Goal: Unclear

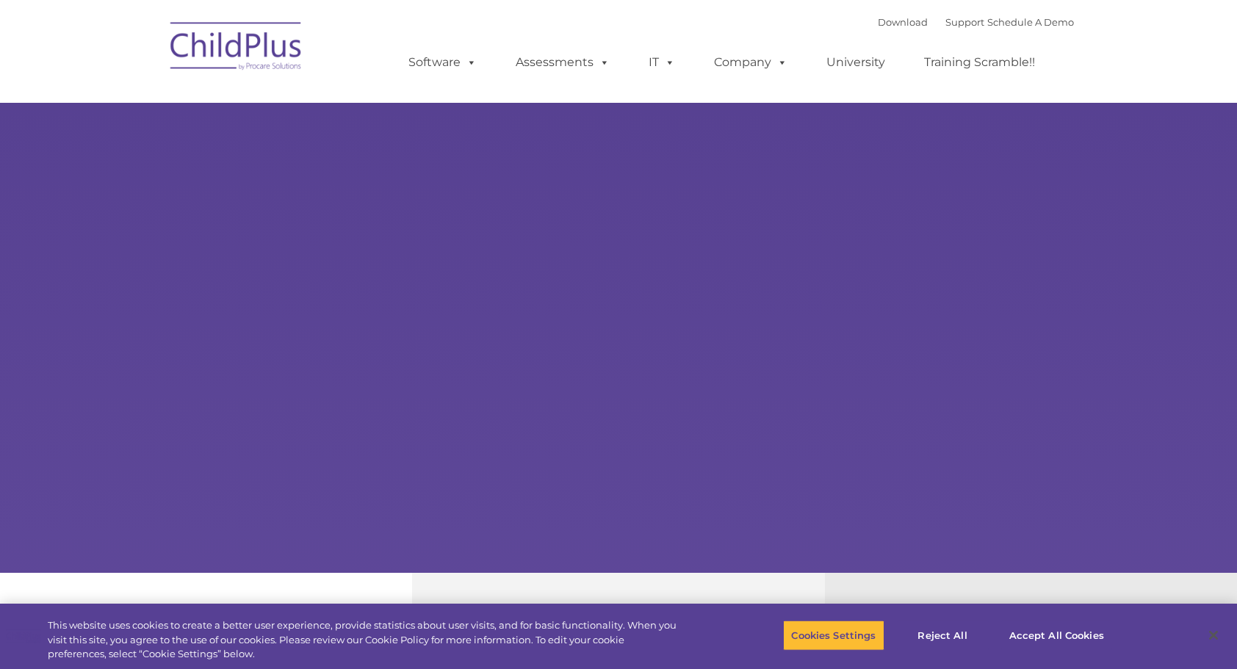
select select "MEDIUM"
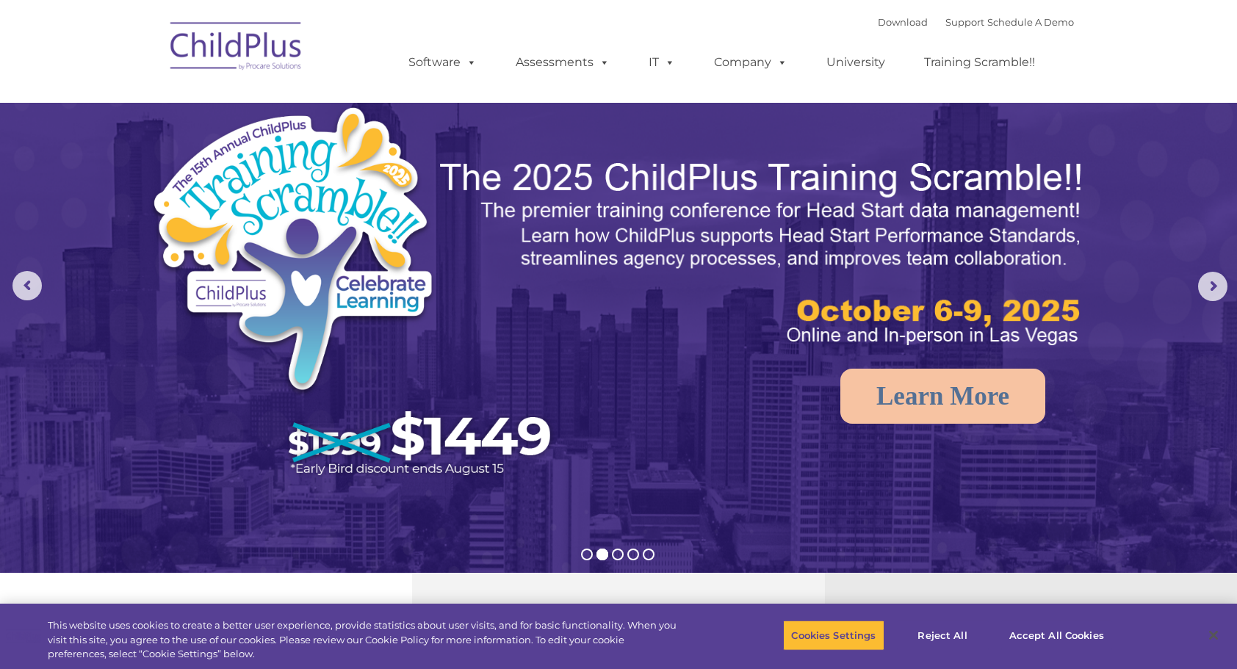
select select "MEDIUM"
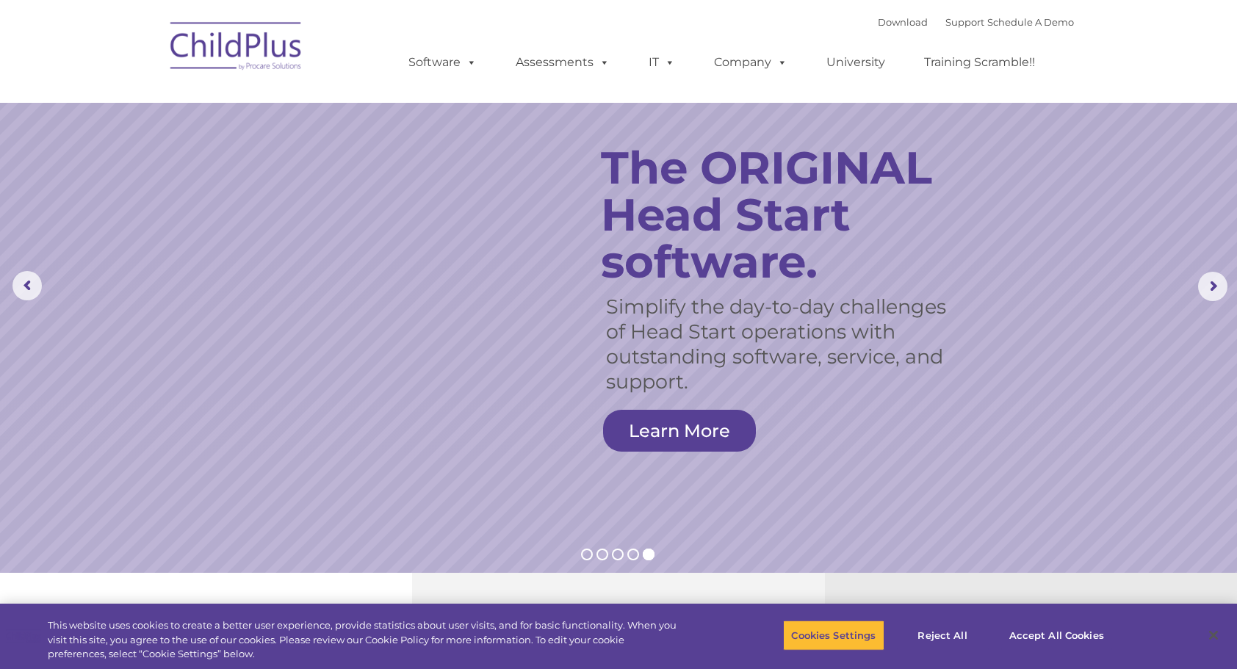
click at [0, 226] on rs-slide "Simplify the day-to-day challenges of Head Start operations with outstanding so…" at bounding box center [618, 286] width 1237 height 573
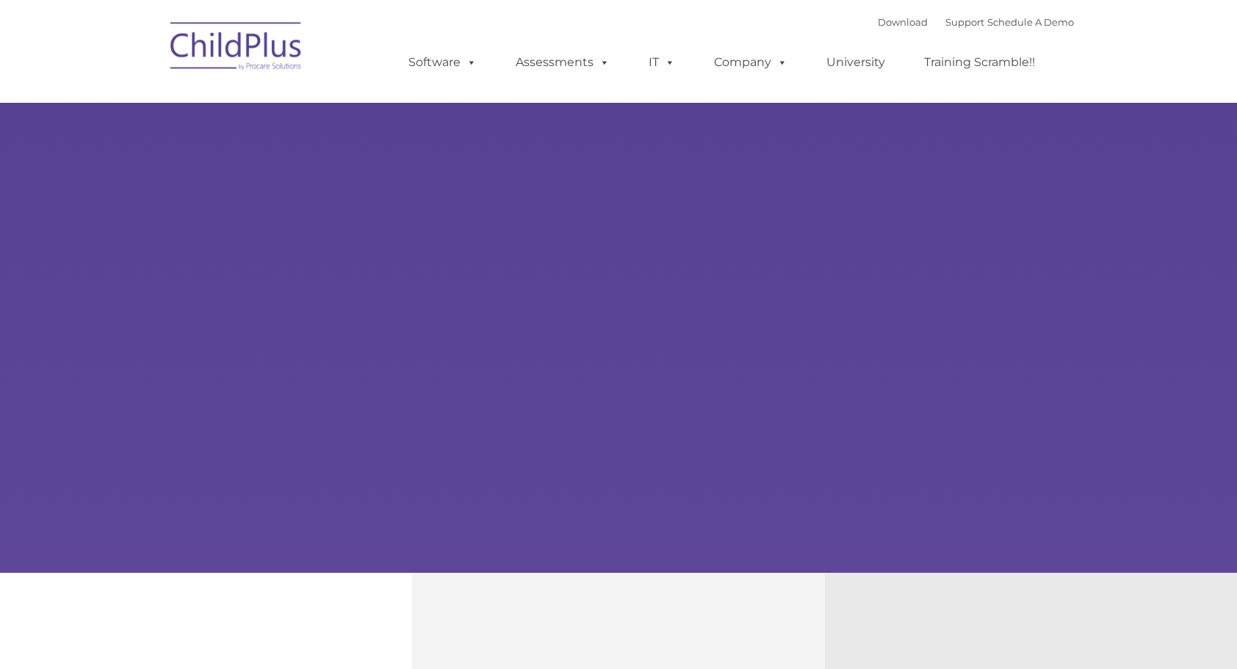
type input ""
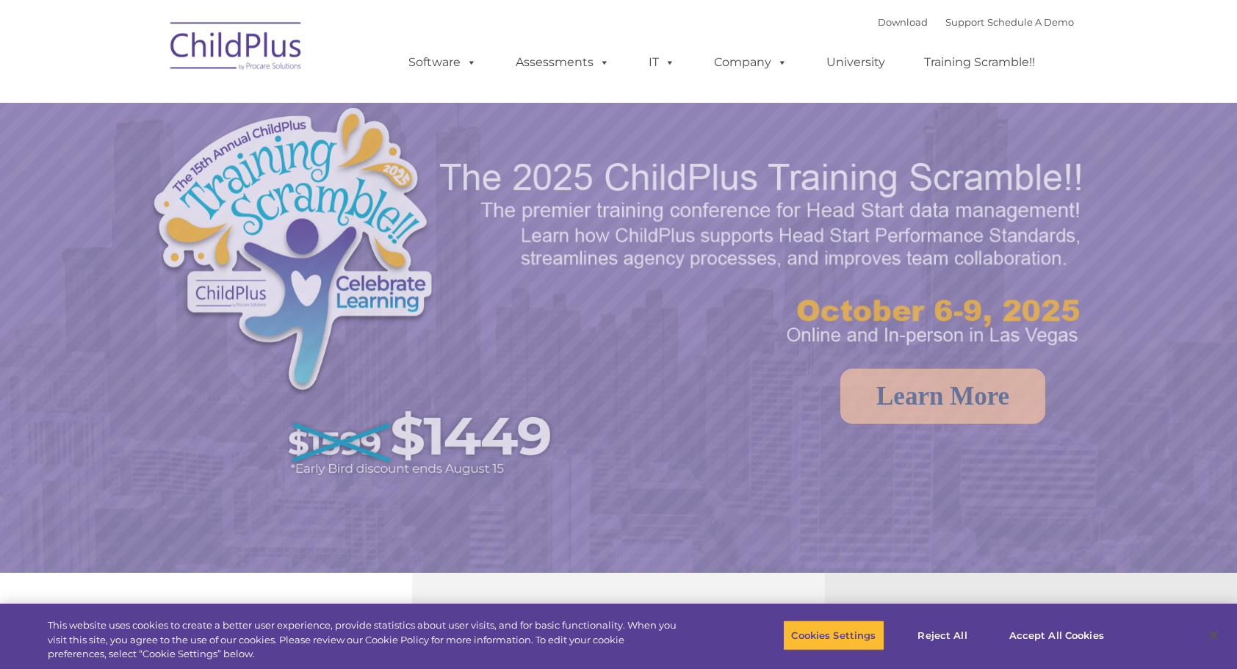
select select "MEDIUM"
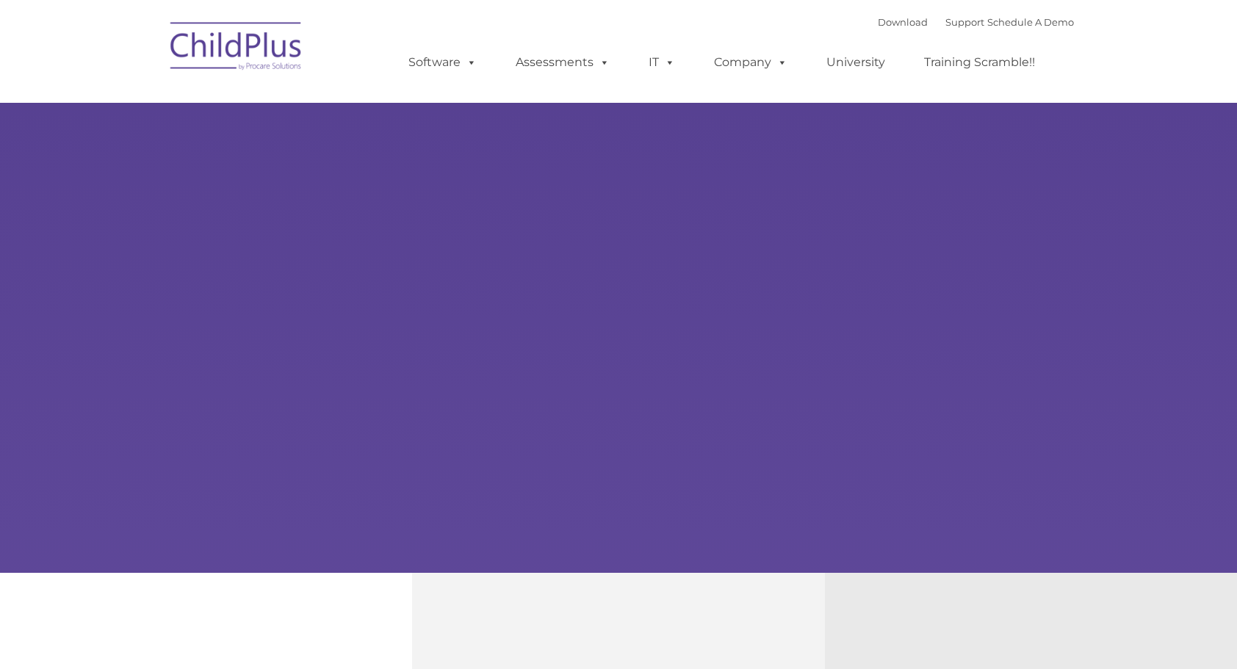
type input ""
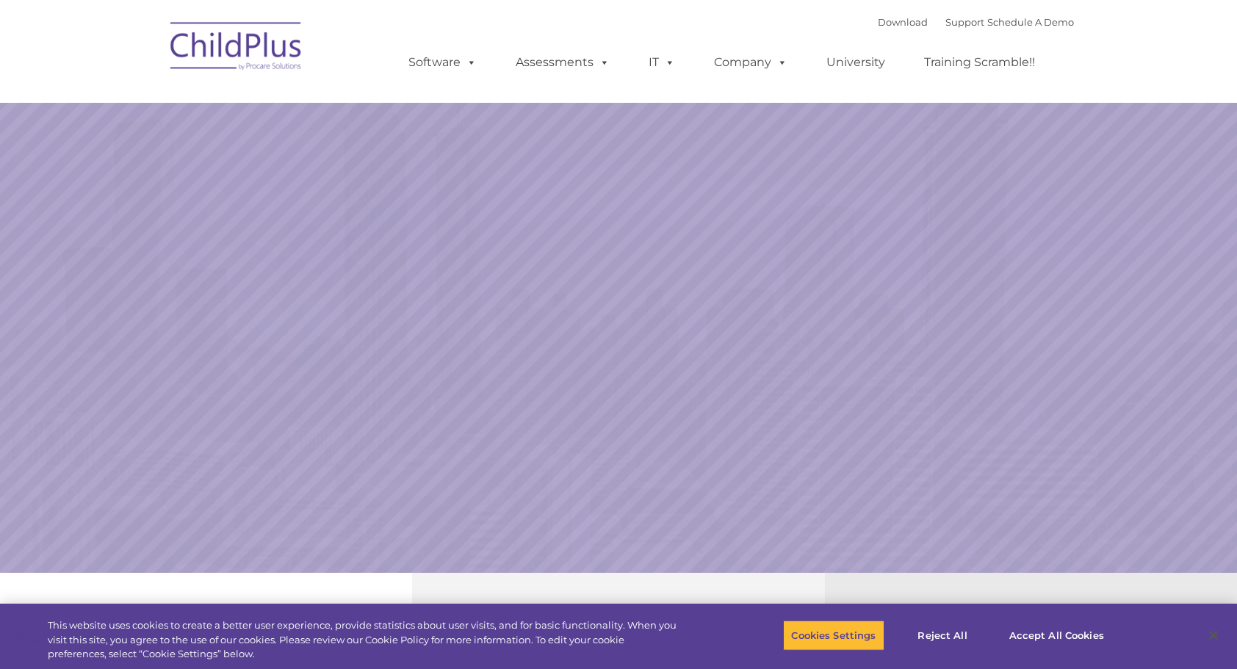
select select "MEDIUM"
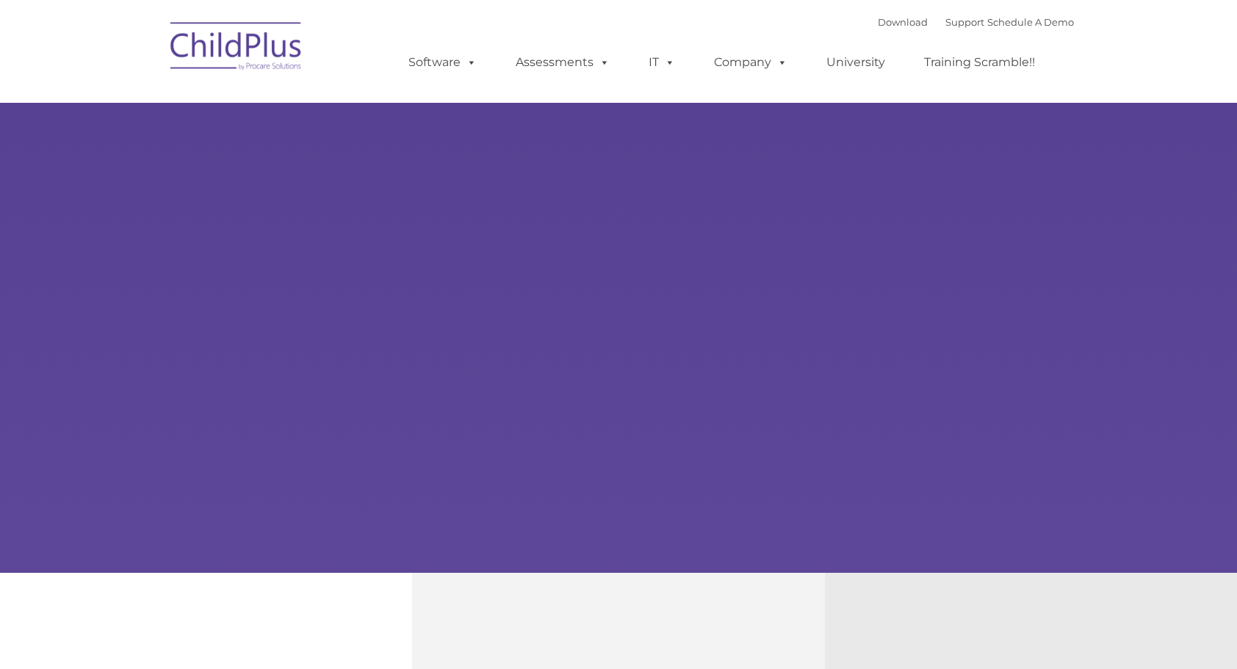
type input ""
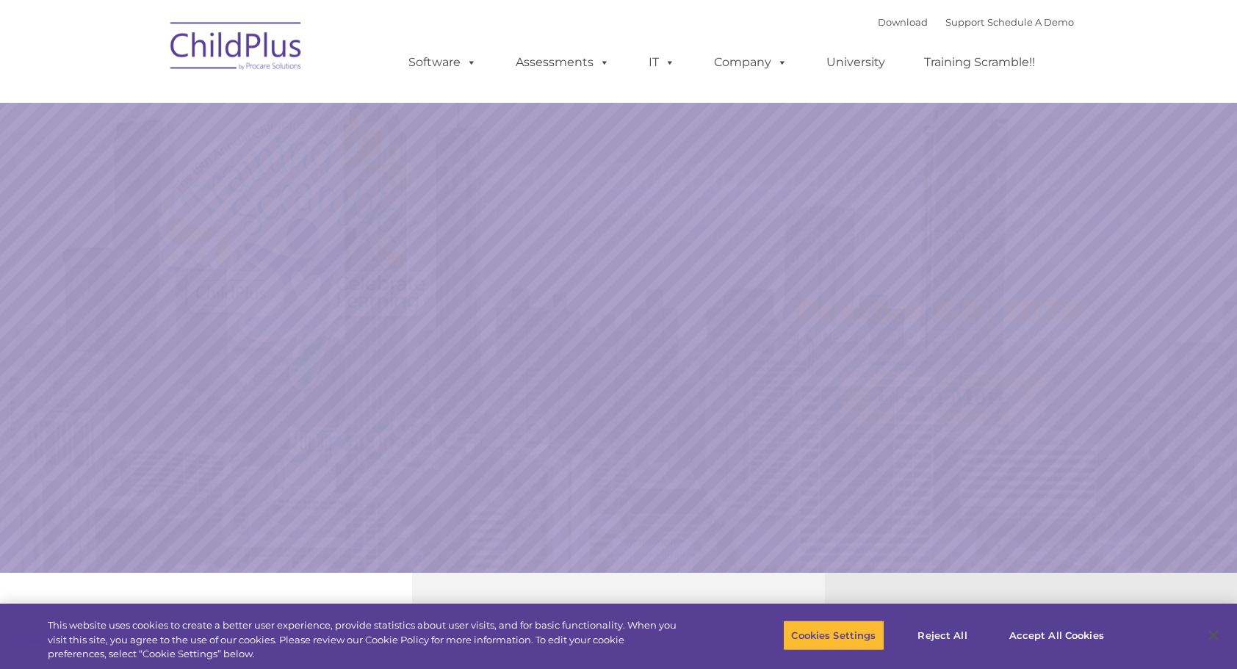
select select "MEDIUM"
